Goal: Information Seeking & Learning: Learn about a topic

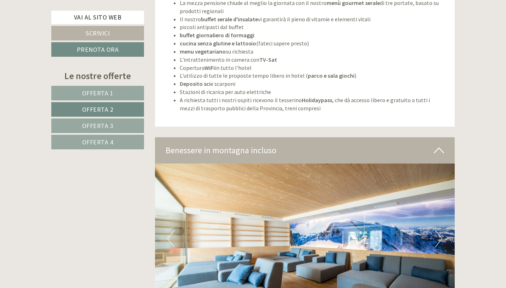
scroll to position [1503, 0]
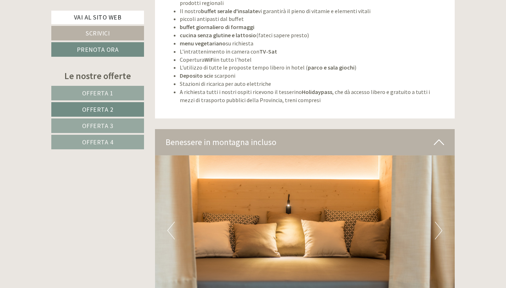
click at [121, 126] on link "Offerta 3" at bounding box center [97, 125] width 93 height 15
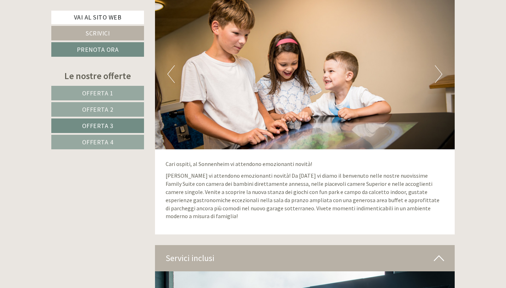
scroll to position [1194, 0]
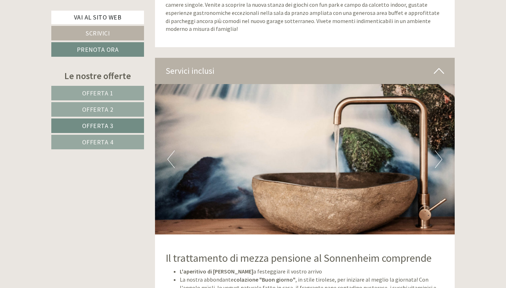
drag, startPoint x: 510, startPoint y: 83, endPoint x: 510, endPoint y: 55, distance: 28.0
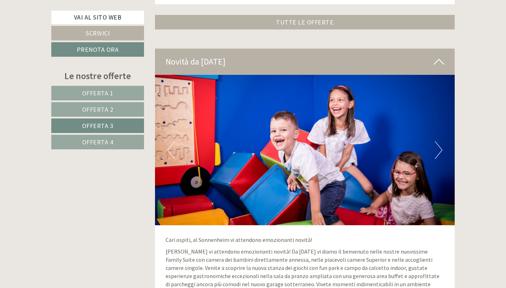
click at [119, 110] on link "Offerta 2" at bounding box center [97, 109] width 93 height 15
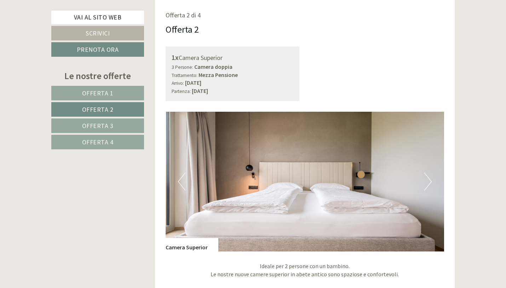
click at [104, 130] on link "Offerta 3" at bounding box center [97, 125] width 93 height 15
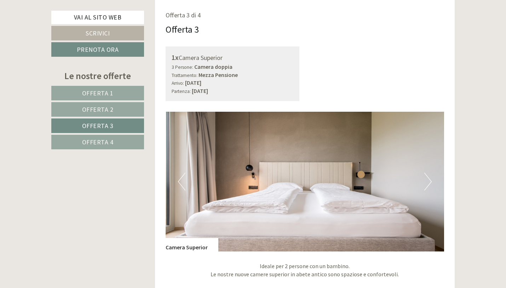
click at [103, 142] on span "Offerta 4" at bounding box center [98, 142] width 32 height 8
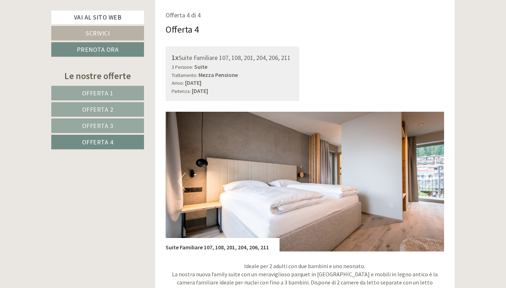
click at [102, 107] on span "Offerta 2" at bounding box center [98, 109] width 32 height 8
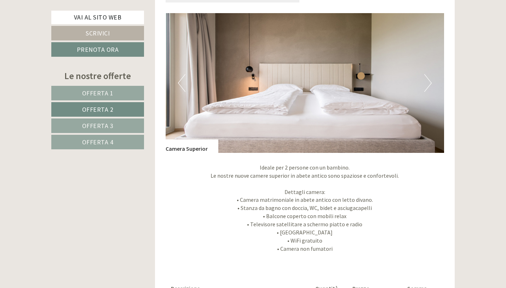
scroll to position [477, 0]
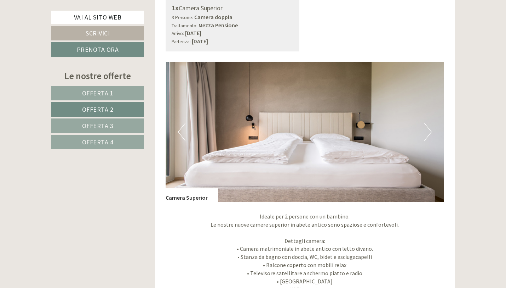
click at [426, 129] on button "Next" at bounding box center [428, 132] width 7 height 18
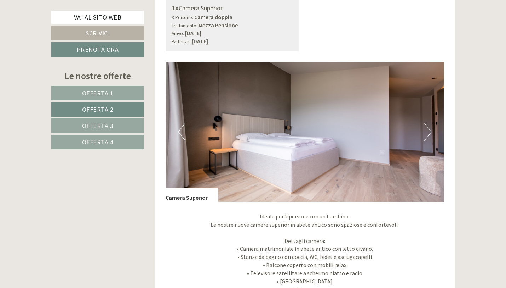
click at [428, 129] on button "Next" at bounding box center [428, 132] width 7 height 18
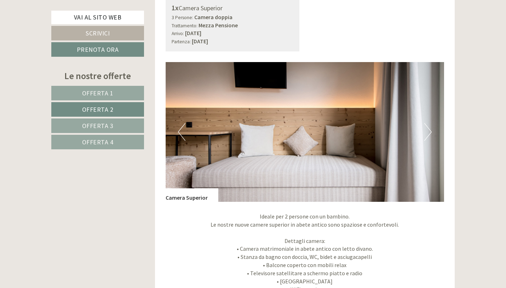
click at [428, 129] on button "Next" at bounding box center [428, 132] width 7 height 18
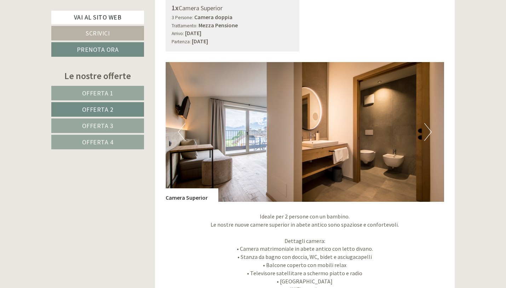
click at [428, 129] on button "Next" at bounding box center [428, 132] width 7 height 18
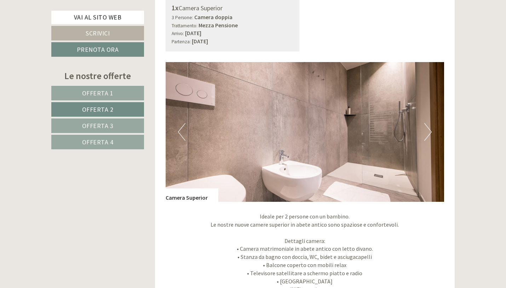
click at [430, 129] on button "Next" at bounding box center [428, 132] width 7 height 18
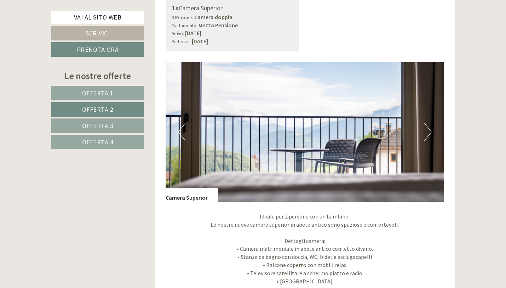
click at [429, 129] on button "Next" at bounding box center [428, 132] width 7 height 18
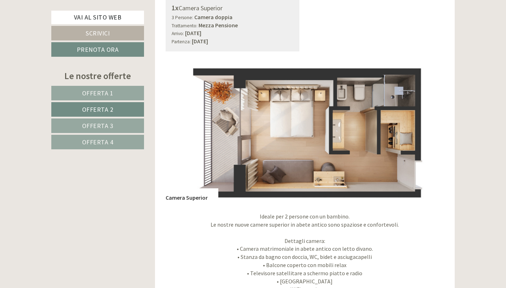
click at [429, 129] on button "Next" at bounding box center [428, 132] width 7 height 18
click at [426, 130] on button "Next" at bounding box center [428, 132] width 7 height 18
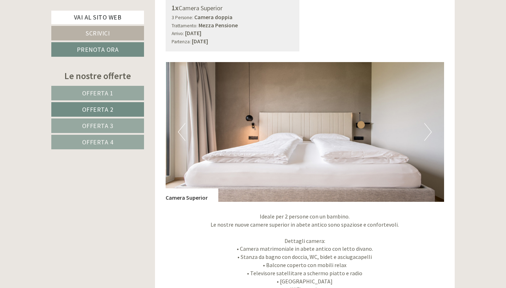
click at [426, 130] on button "Next" at bounding box center [428, 132] width 7 height 18
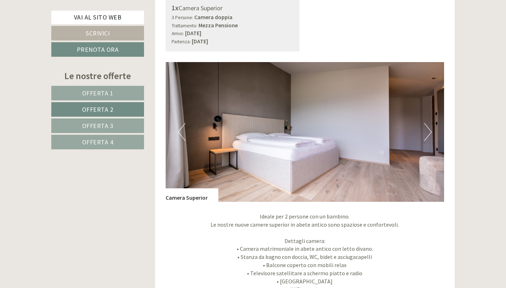
click at [426, 130] on button "Next" at bounding box center [428, 132] width 7 height 18
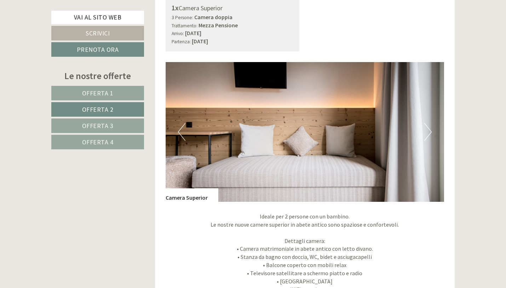
click at [426, 130] on button "Next" at bounding box center [428, 132] width 7 height 18
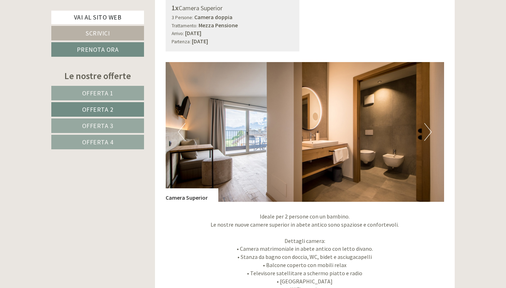
click at [426, 130] on button "Next" at bounding box center [428, 132] width 7 height 18
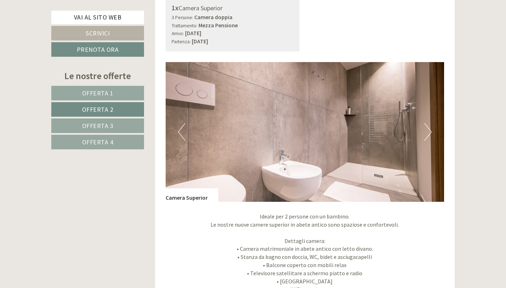
click at [426, 130] on button "Next" at bounding box center [428, 132] width 7 height 18
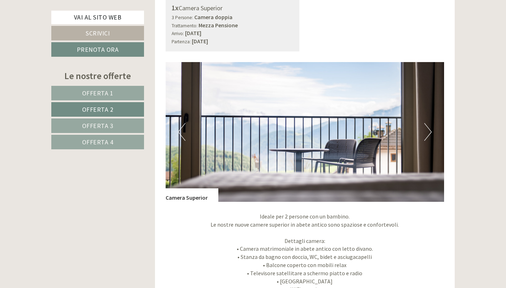
click at [426, 130] on button "Next" at bounding box center [428, 132] width 7 height 18
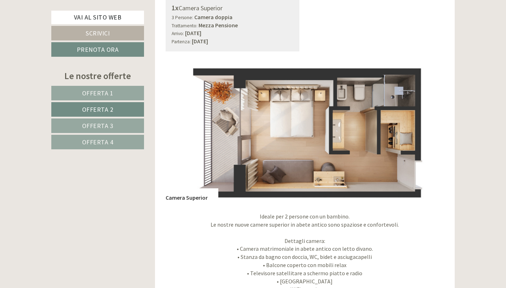
click at [426, 130] on button "Next" at bounding box center [428, 132] width 7 height 18
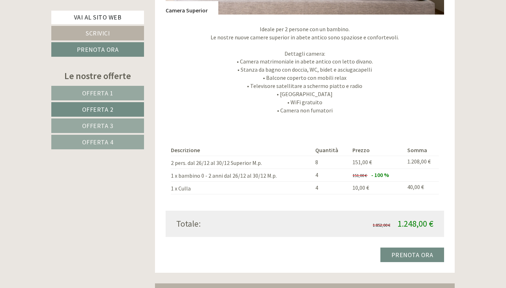
scroll to position [699, 0]
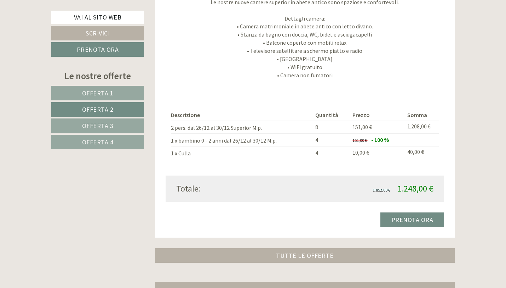
drag, startPoint x: 510, startPoint y: 60, endPoint x: 510, endPoint y: 40, distance: 19.5
drag, startPoint x: 510, startPoint y: 50, endPoint x: 510, endPoint y: 38, distance: 11.7
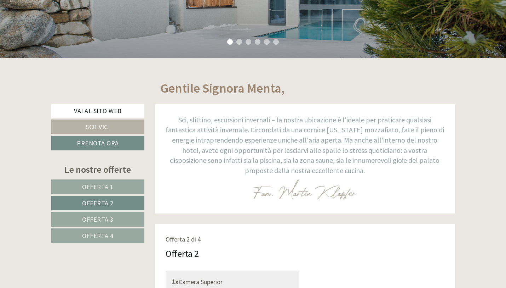
scroll to position [0, 0]
